Goal: Information Seeking & Learning: Learn about a topic

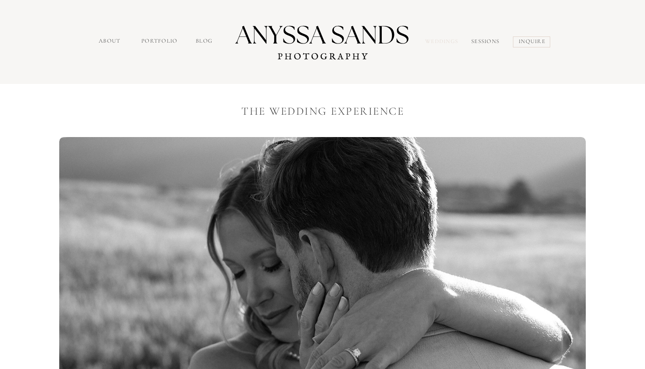
click at [438, 40] on nav "Weddings" at bounding box center [443, 42] width 37 height 10
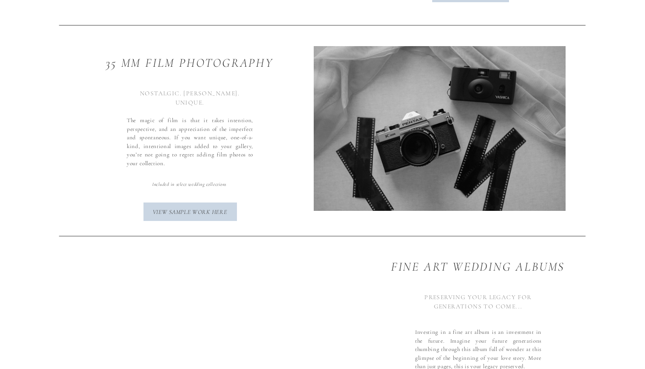
scroll to position [2732, 0]
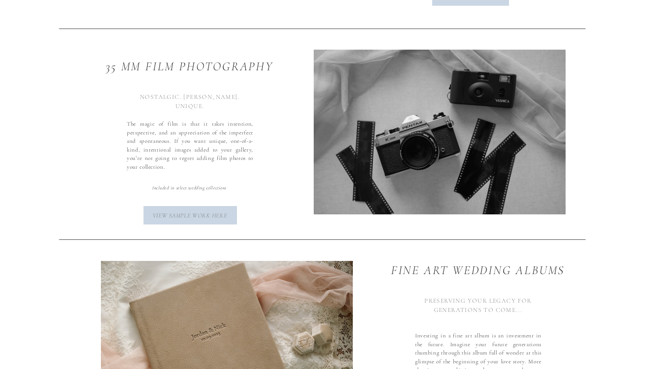
click at [193, 214] on p "view sample work here" at bounding box center [190, 214] width 85 height 7
click at [112, 183] on div at bounding box center [322, 134] width 645 height 210
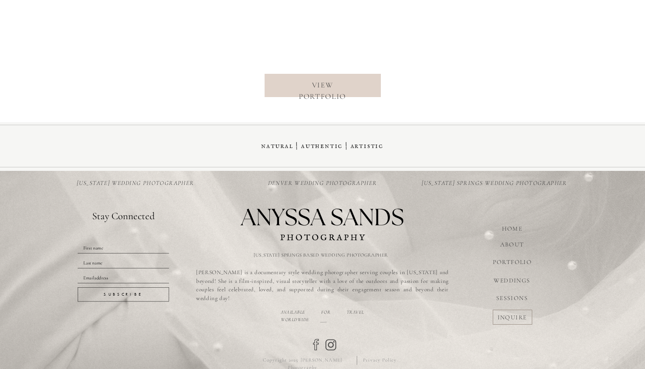
scroll to position [3669, 0]
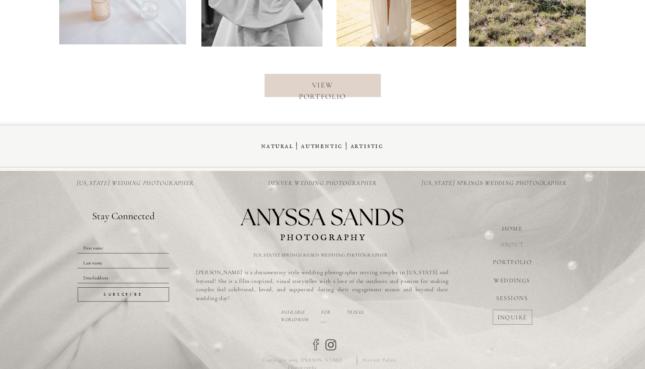
click at [523, 243] on nav "ABOUT" at bounding box center [512, 244] width 35 height 8
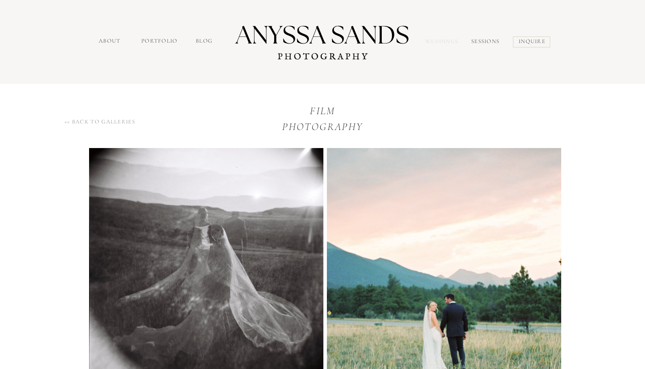
click at [446, 45] on nav "Weddings" at bounding box center [443, 42] width 37 height 10
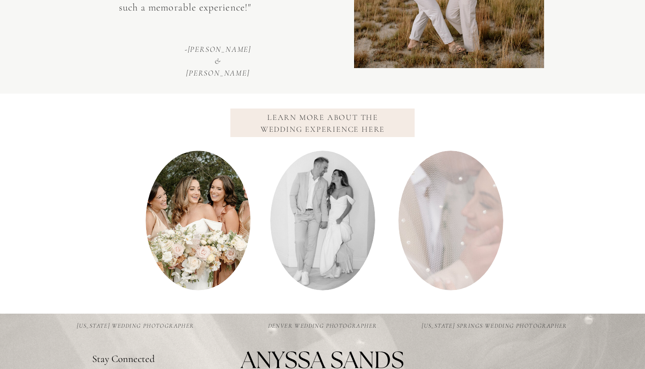
scroll to position [1060, 0]
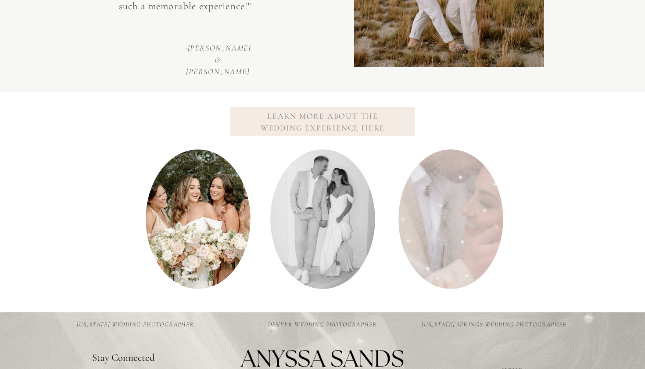
click at [311, 118] on nav "Learn more about the wedding experience here" at bounding box center [323, 121] width 144 height 22
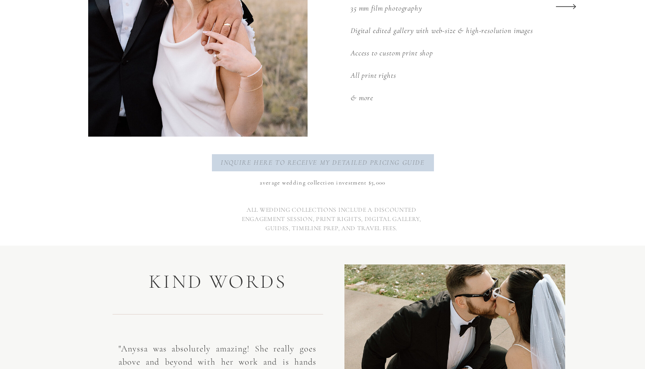
scroll to position [1328, 0]
click at [306, 166] on p "inquire here to receive my detailed pricing guide" at bounding box center [322, 163] width 209 height 11
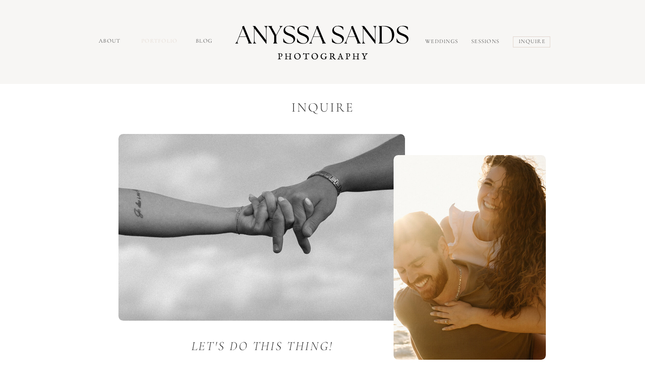
click at [160, 42] on nav "portfolio" at bounding box center [160, 42] width 38 height 10
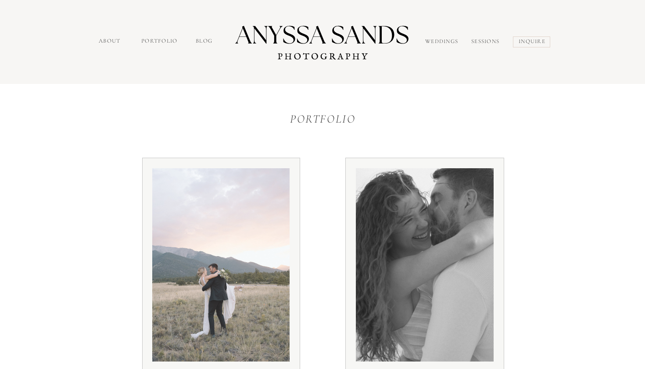
scroll to position [124, 0]
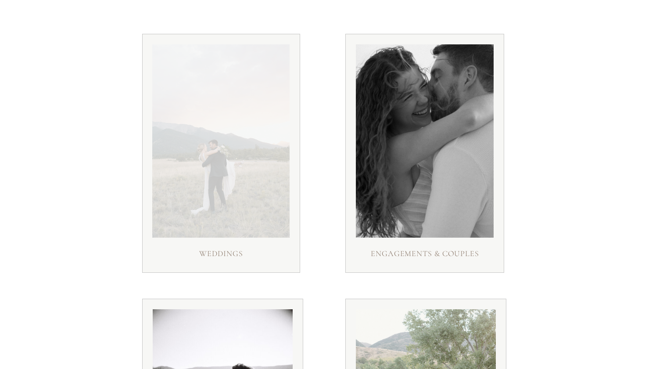
click at [224, 206] on div at bounding box center [220, 140] width 137 height 193
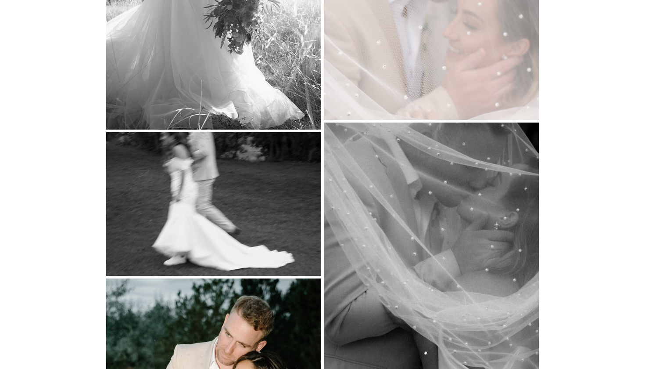
scroll to position [7611, 0]
